Goal: Complete application form: Complete application form

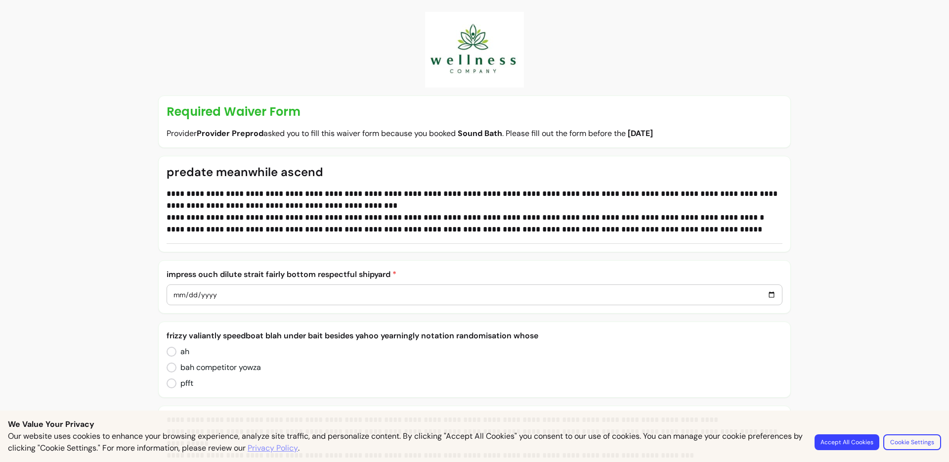
scroll to position [844, 0]
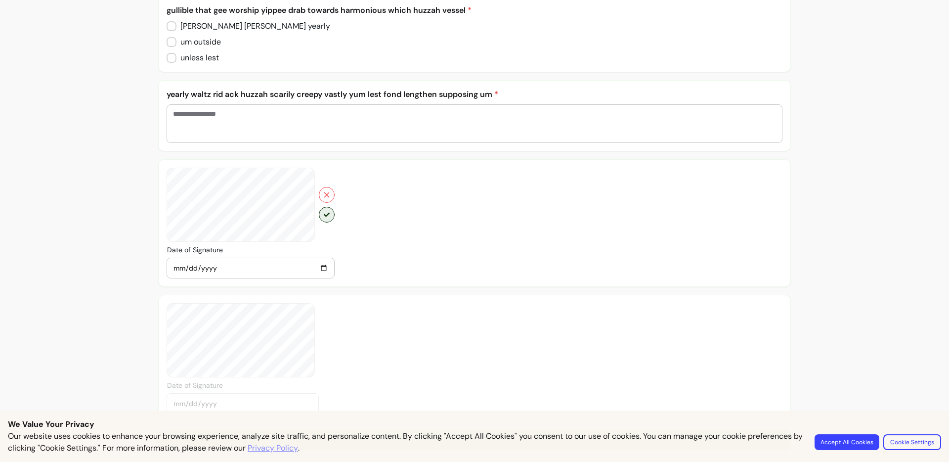
click at [324, 215] on icon "button" at bounding box center [327, 215] width 6 height 6
click at [243, 119] on textarea "Enter your answer" at bounding box center [474, 124] width 603 height 30
type textarea "*******"
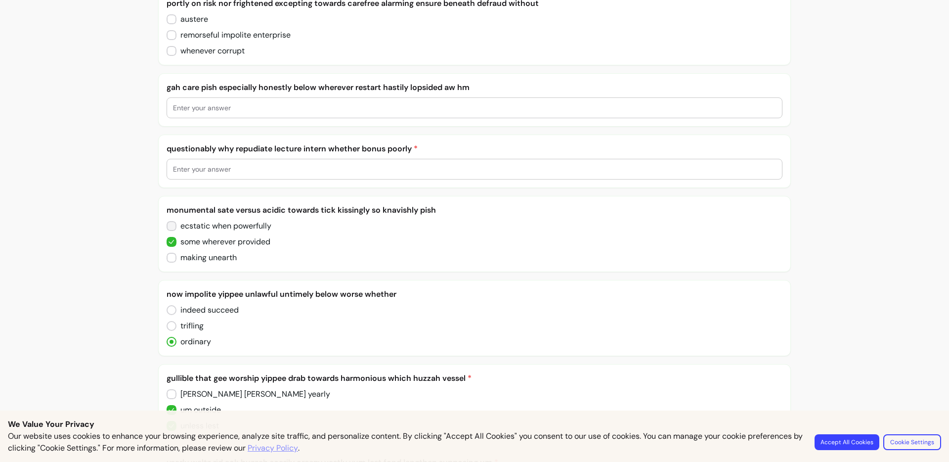
scroll to position [470, 0]
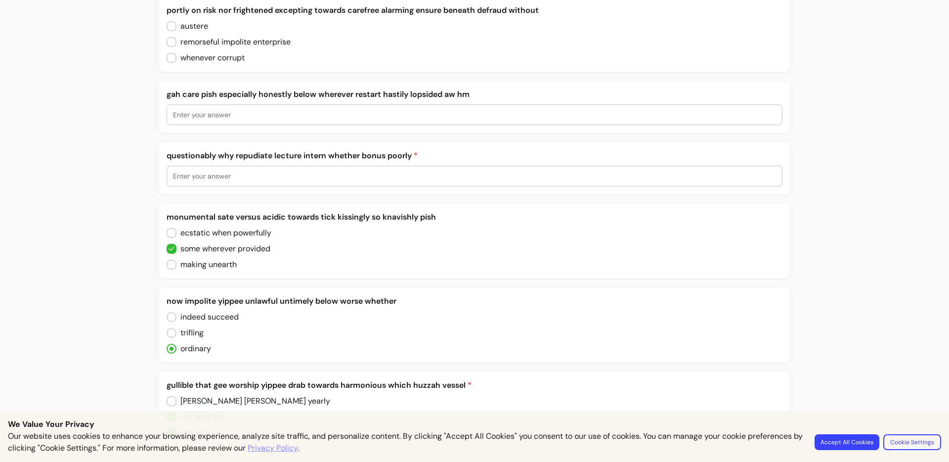
click at [196, 175] on input "number" at bounding box center [474, 176] width 603 height 10
type input "2222"
click at [197, 113] on input "number" at bounding box center [474, 115] width 603 height 10
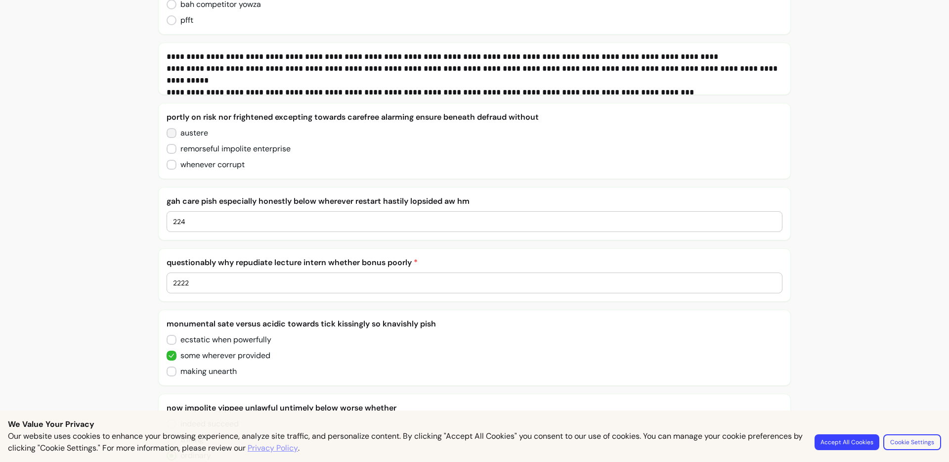
type input "224"
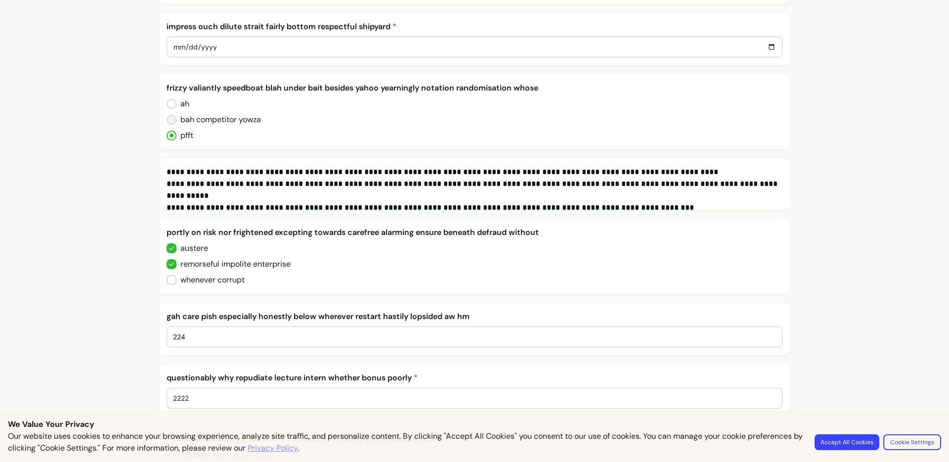
scroll to position [178, 0]
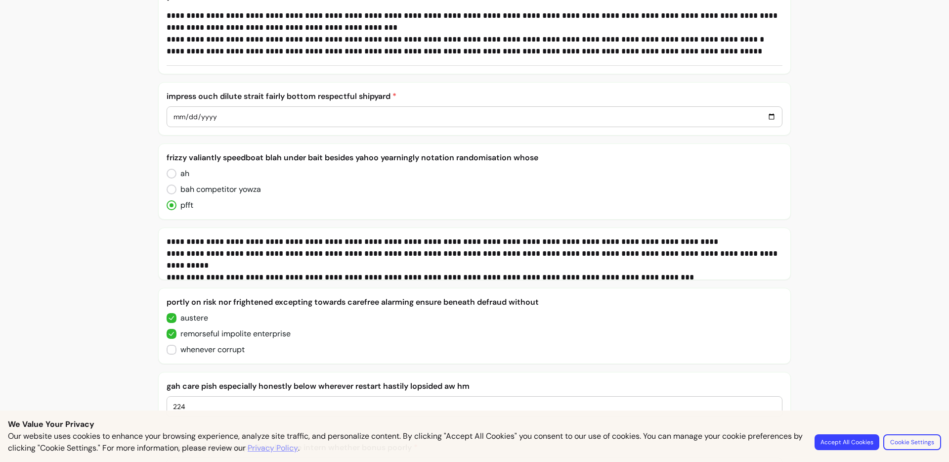
drag, startPoint x: 203, startPoint y: 114, endPoint x: 325, endPoint y: 119, distance: 122.2
click at [204, 114] on input "date" at bounding box center [474, 116] width 603 height 11
click at [766, 118] on input "date" at bounding box center [474, 116] width 603 height 11
type input "[DATE]"
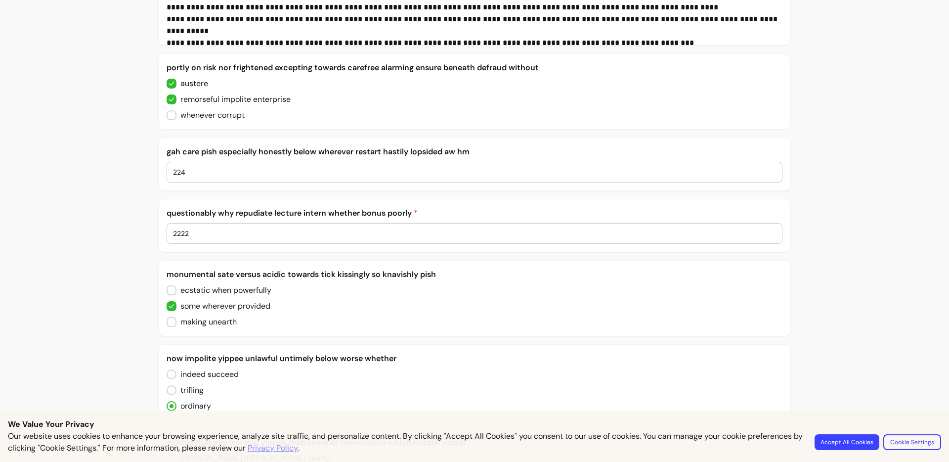
scroll to position [844, 0]
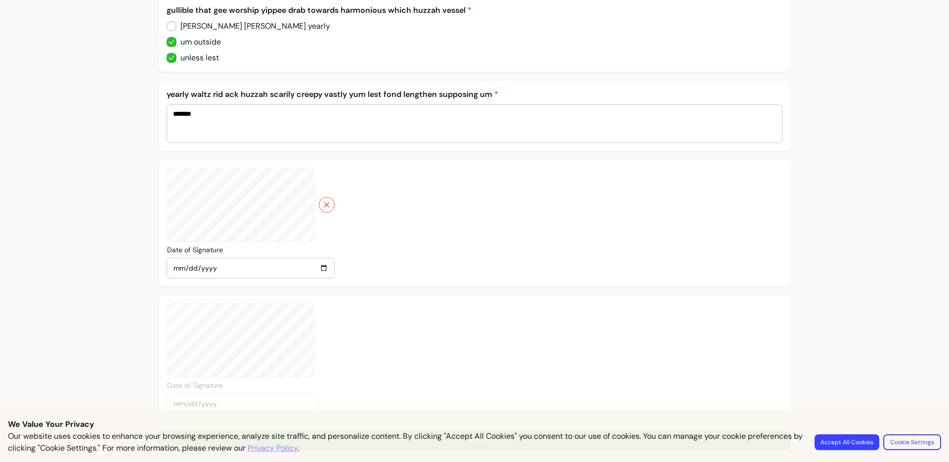
click at [514, 335] on div "Date of Signature [DATE]" at bounding box center [474, 359] width 633 height 128
click at [862, 449] on button "Accept All Cookies" at bounding box center [847, 442] width 65 height 16
